Goal: Information Seeking & Learning: Learn about a topic

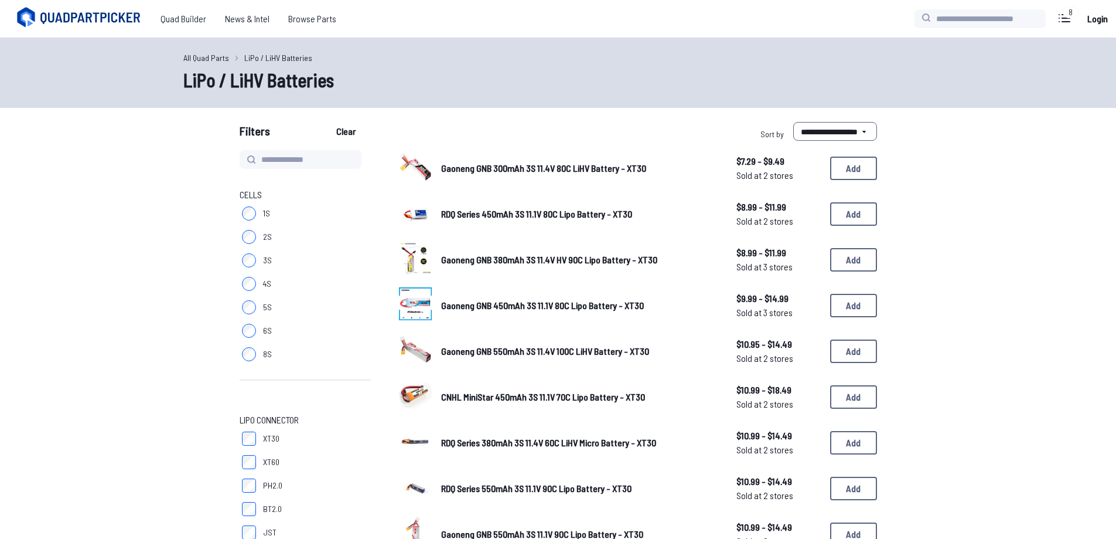
select select "*********"
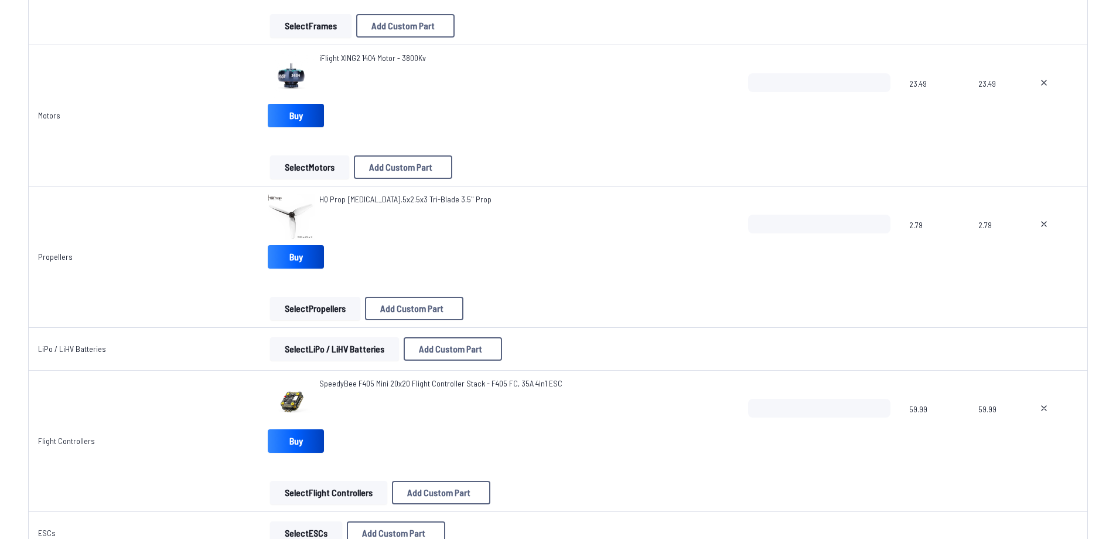
scroll to position [274, 0]
